Goal: Task Accomplishment & Management: Manage account settings

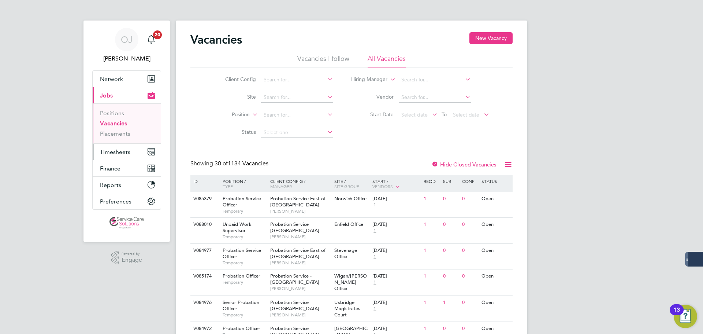
click at [122, 150] on span "Timesheets" at bounding box center [115, 151] width 30 height 7
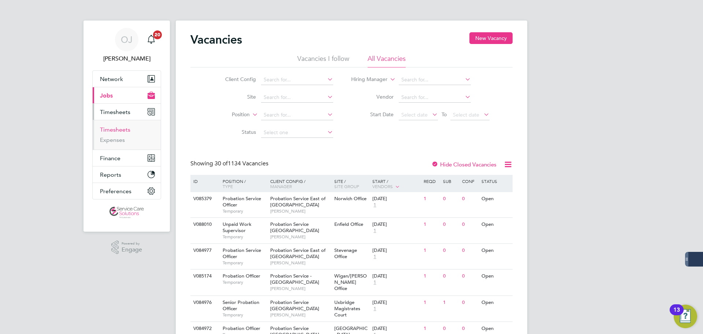
click at [117, 131] on link "Timesheets" at bounding box center [115, 129] width 30 height 7
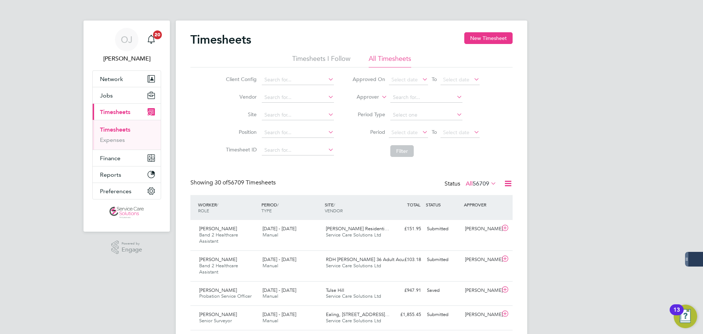
click at [361, 97] on label "Approver" at bounding box center [362, 96] width 33 height 7
click at [358, 105] on li "Worker" at bounding box center [361, 106] width 36 height 10
click at [412, 98] on input at bounding box center [427, 97] width 72 height 10
click at [415, 106] on li "Carla King" at bounding box center [426, 107] width 73 height 10
type input "[PERSON_NAME]"
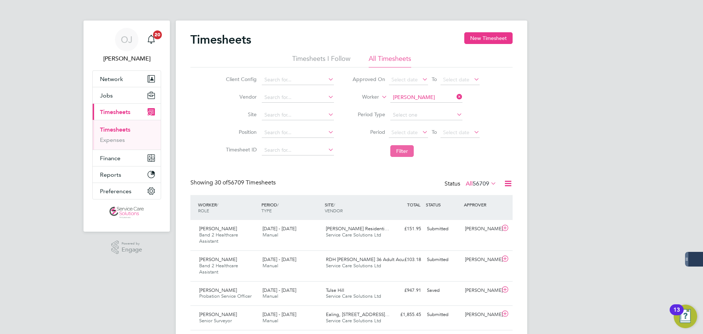
click at [408, 154] on button "Filter" at bounding box center [402, 151] width 23 height 12
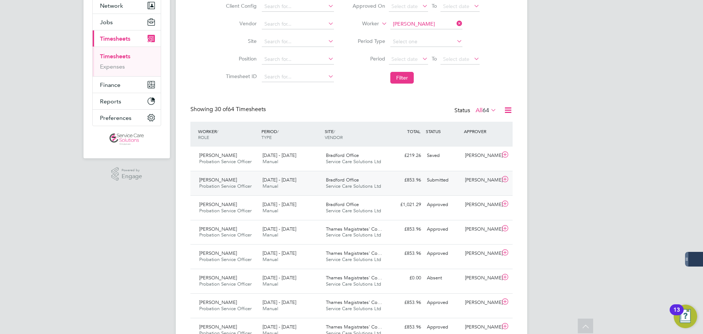
click at [300, 184] on div "18 - 24 Aug 2025 Manual" at bounding box center [291, 183] width 63 height 18
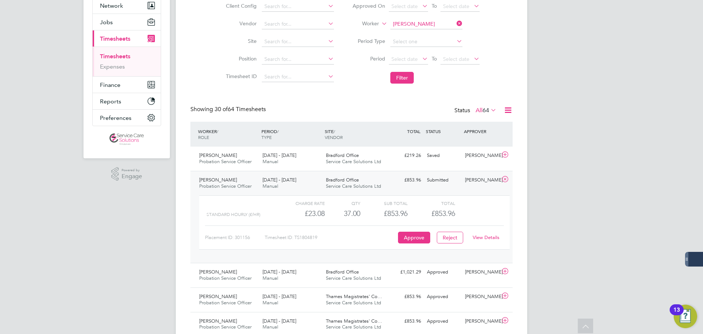
click at [492, 238] on link "View Details" at bounding box center [486, 237] width 27 height 6
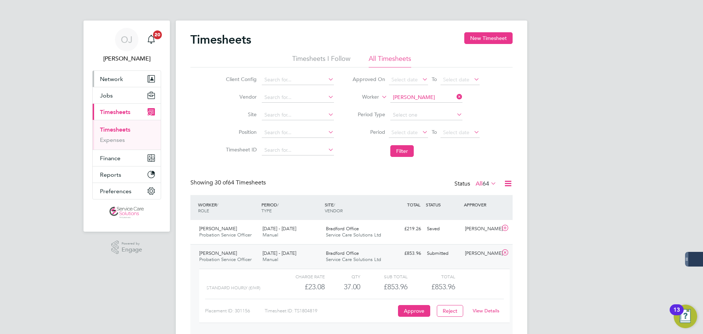
click at [118, 73] on button "Network" at bounding box center [127, 79] width 68 height 16
click at [133, 73] on button "Network" at bounding box center [127, 79] width 68 height 16
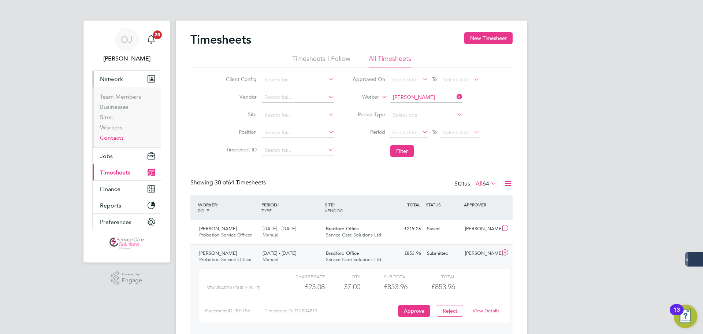
click at [117, 138] on link "Contacts" at bounding box center [112, 137] width 24 height 7
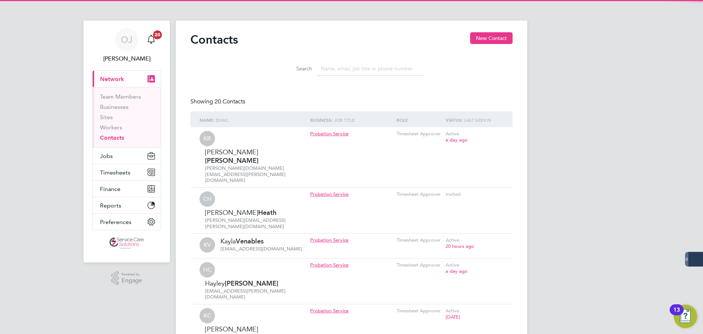
click at [351, 70] on input at bounding box center [370, 69] width 107 height 14
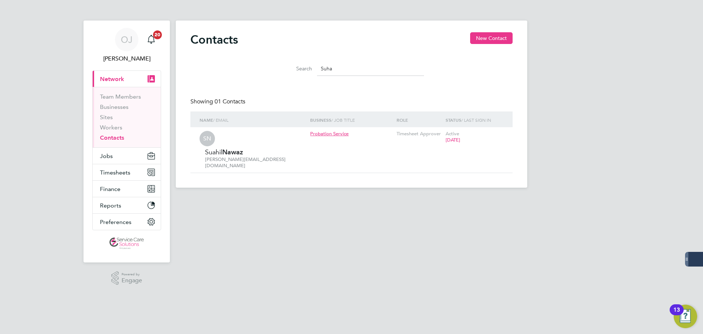
type input "Suha"
click at [498, 134] on icon at bounding box center [496, 134] width 7 height 9
click at [452, 150] on li "Edit contact" at bounding box center [464, 151] width 69 height 10
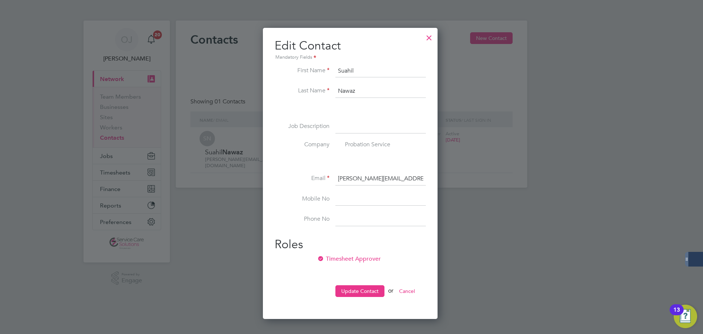
click at [347, 72] on input "Suahil" at bounding box center [381, 70] width 90 height 13
type input "Suhail"
click at [373, 293] on button "Update Contact" at bounding box center [360, 291] width 49 height 12
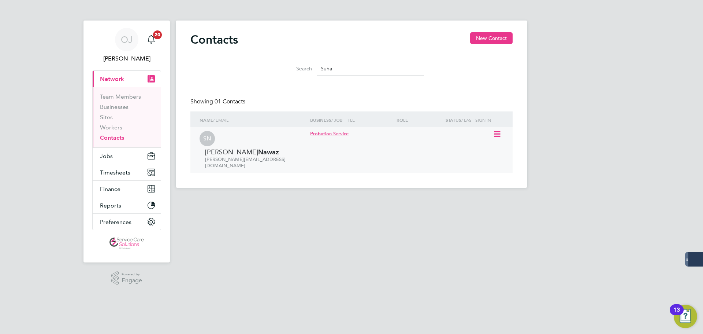
click at [494, 135] on icon at bounding box center [496, 134] width 7 height 9
click at [463, 165] on li "Invite contact to platform" at bounding box center [464, 165] width 69 height 10
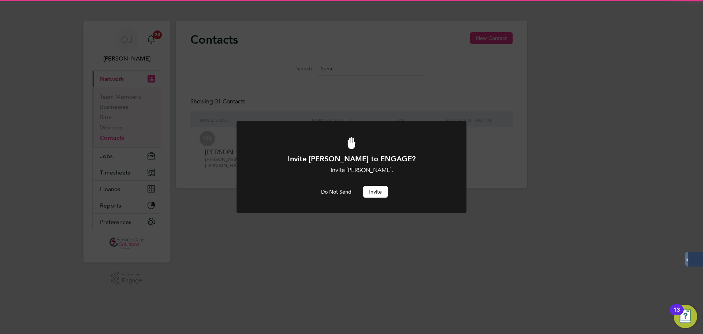
click at [375, 189] on button "Invite" at bounding box center [375, 192] width 25 height 12
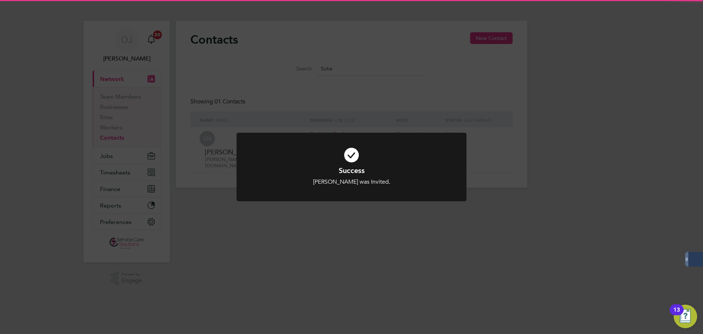
click at [465, 226] on div "Success Suhail Nawaz was Invited. Cancel Okay" at bounding box center [351, 167] width 703 height 334
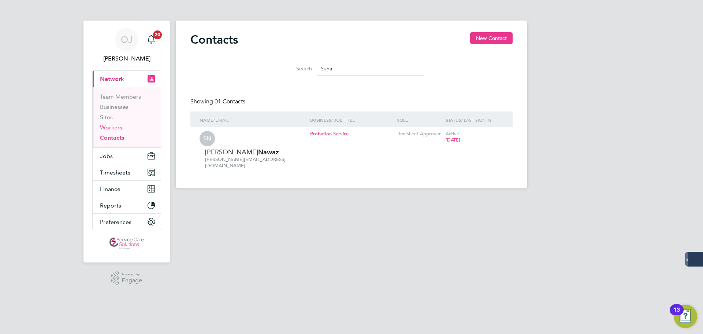
drag, startPoint x: 110, startPoint y: 128, endPoint x: 114, endPoint y: 130, distance: 4.9
click at [110, 128] on link "Workers" at bounding box center [111, 127] width 22 height 7
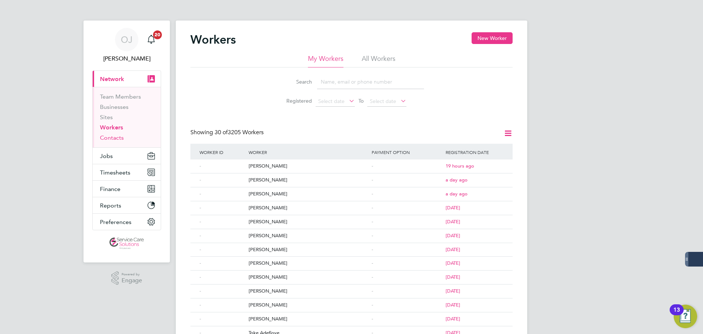
click at [114, 136] on link "Contacts" at bounding box center [112, 137] width 24 height 7
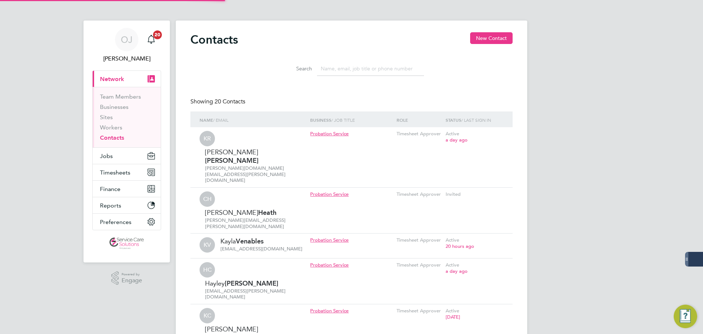
click at [391, 64] on input at bounding box center [370, 69] width 107 height 14
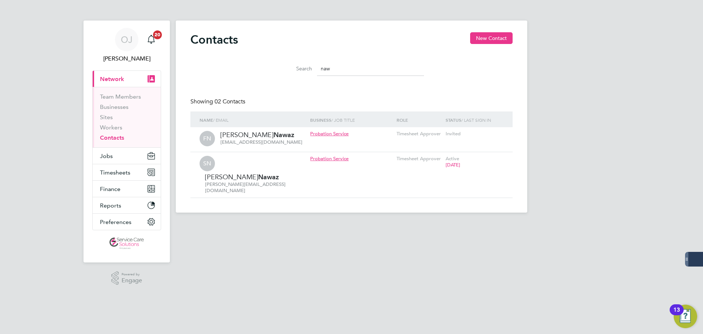
type input "naw"
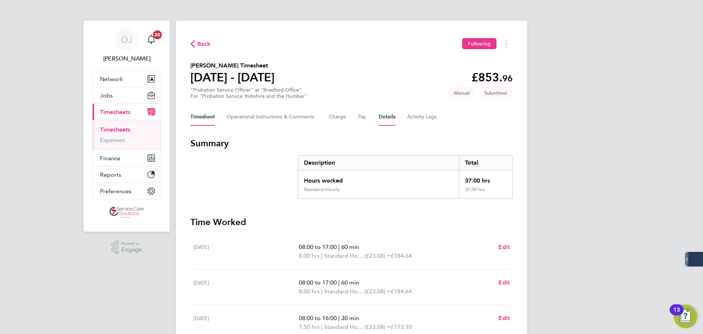
click at [389, 115] on button "Details" at bounding box center [387, 117] width 17 height 18
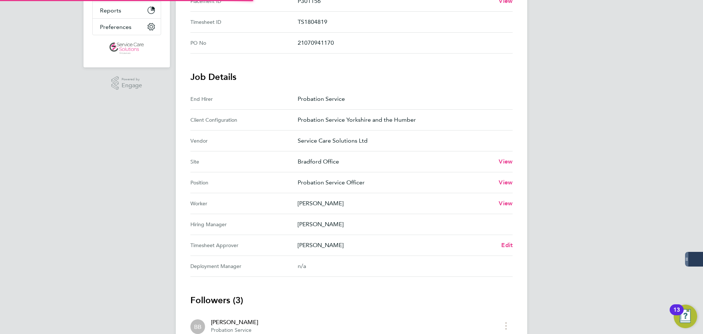
scroll to position [256, 0]
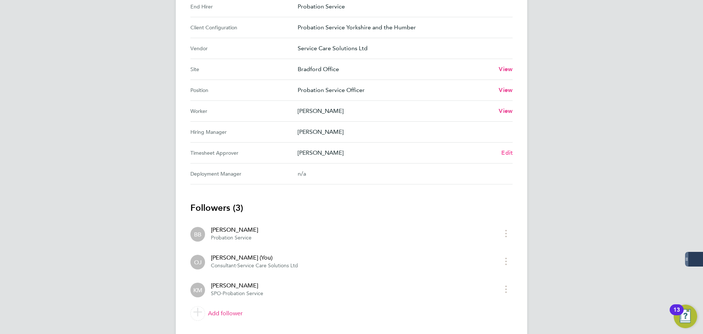
click at [504, 154] on span "Edit" at bounding box center [507, 152] width 11 height 7
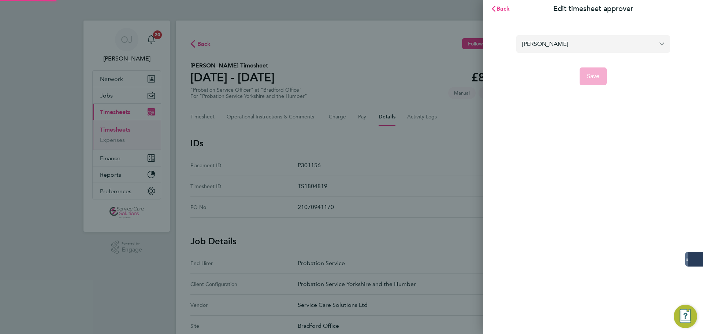
click at [559, 42] on input "Bridie Bedford" at bounding box center [594, 43] width 154 height 17
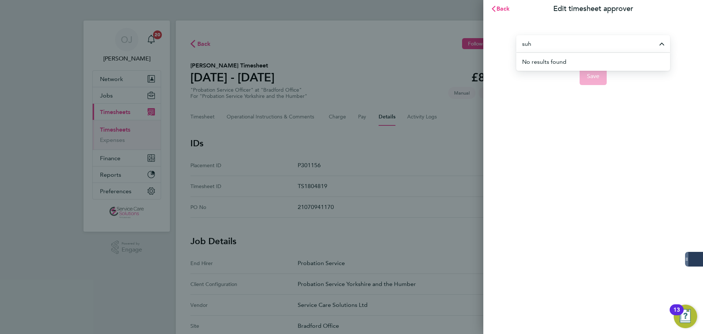
click at [274, 42] on div "Back Edit timesheet approver suh No results found Save" at bounding box center [351, 167] width 703 height 334
click at [565, 48] on input "Bridie Bedford" at bounding box center [594, 43] width 154 height 17
drag, startPoint x: 610, startPoint y: 210, endPoint x: 603, endPoint y: 205, distance: 9.2
click at [610, 210] on div "Back Edit timesheet approver suhail nawaz No results found Save" at bounding box center [594, 167] width 220 height 334
type input "Bridie Bedford"
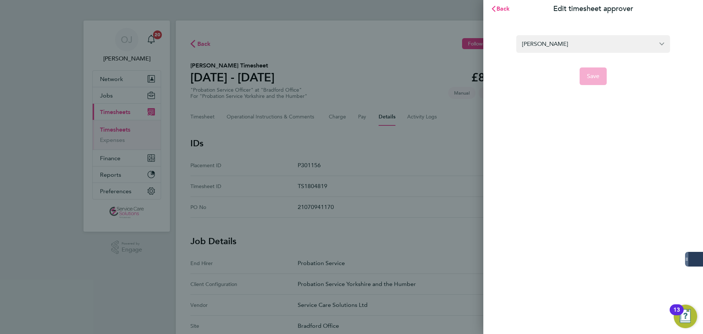
click at [643, 143] on div "Back Edit timesheet approver Bridie Bedford Save" at bounding box center [594, 167] width 220 height 334
click at [505, 4] on button "Back" at bounding box center [501, 8] width 34 height 15
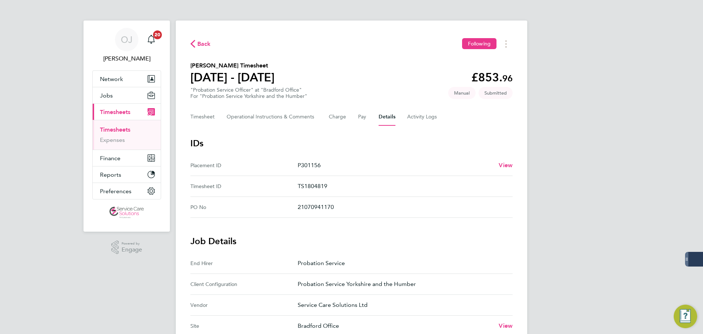
click at [360, 18] on ng-component "Back Following Carla King's Timesheet 18 - 24 Aug 2025 £853. 96 "Probation Serv…" at bounding box center [352, 299] width 352 height 598
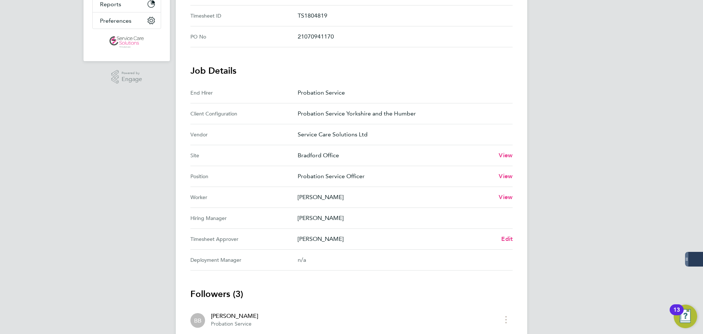
scroll to position [220, 0]
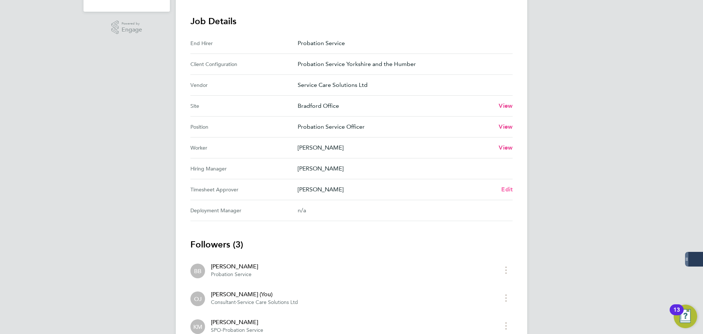
click at [504, 191] on span "Edit" at bounding box center [507, 189] width 11 height 7
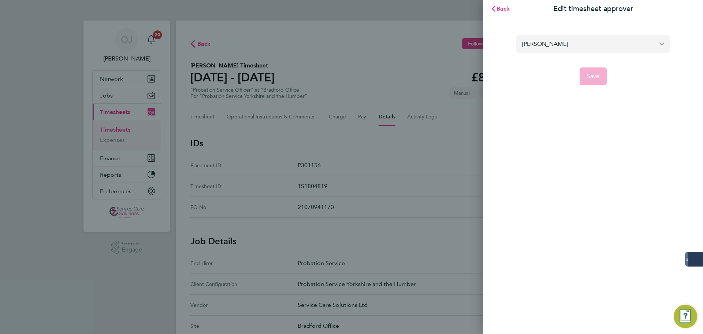
click at [592, 41] on input "Bridie Bedford" at bounding box center [594, 43] width 154 height 17
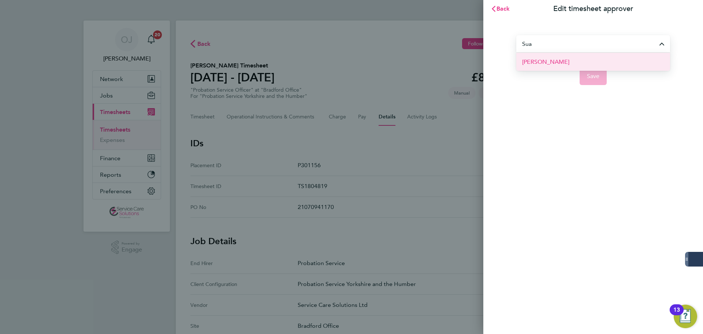
click at [573, 60] on li "[PERSON_NAME]" at bounding box center [594, 62] width 154 height 18
type input "[PERSON_NAME]"
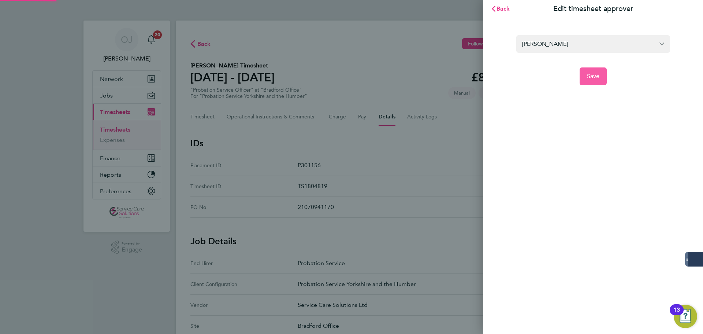
click at [590, 76] on span "Save" at bounding box center [593, 76] width 13 height 7
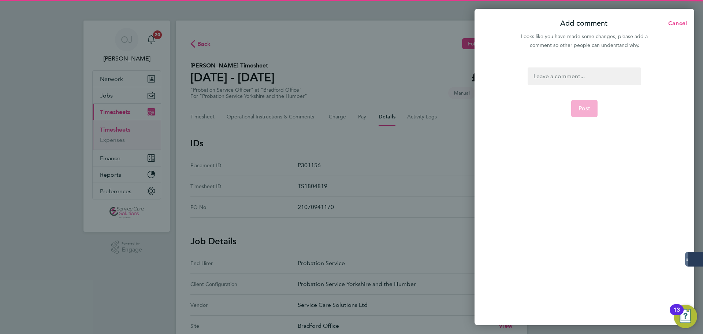
click at [548, 83] on div at bounding box center [584, 76] width 113 height 18
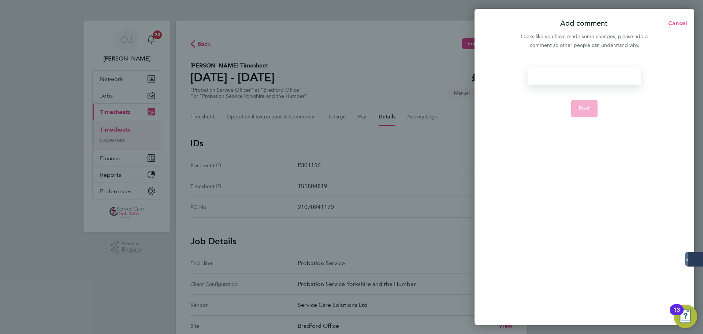
click at [547, 78] on div at bounding box center [584, 76] width 113 height 18
click at [590, 110] on span "Post" at bounding box center [585, 108] width 12 height 7
